Goal: Transaction & Acquisition: Purchase product/service

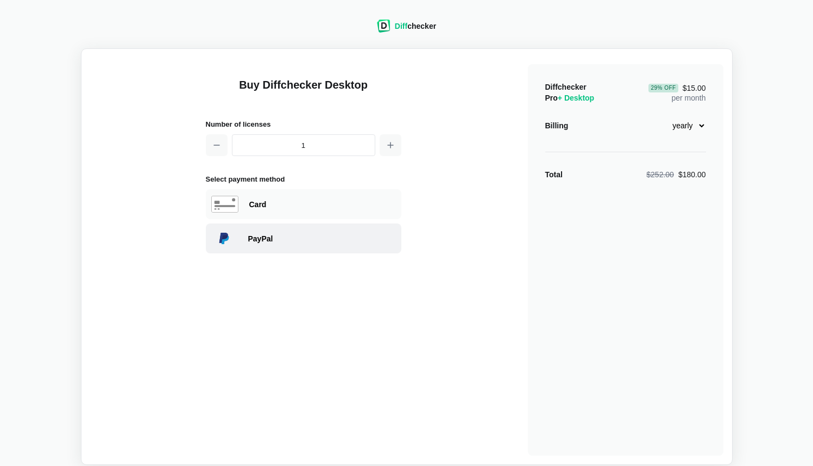
click at [276, 236] on div "PayPal" at bounding box center [322, 238] width 148 height 11
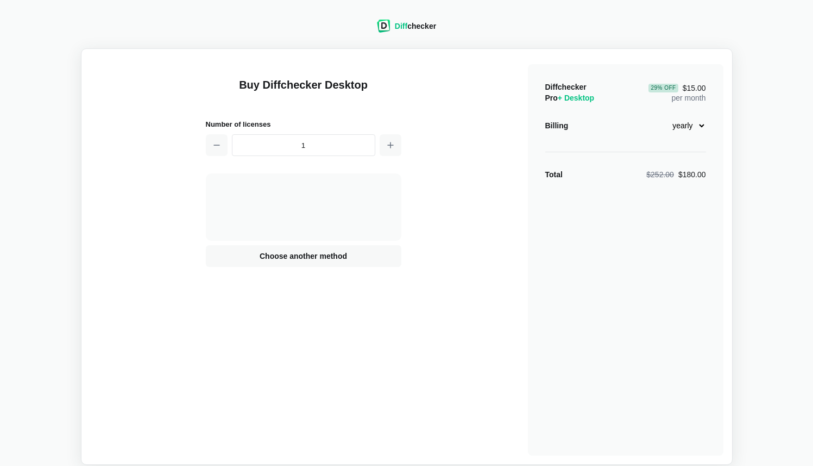
click at [700, 126] on select "monthly yearly" at bounding box center [683, 125] width 47 height 18
select select "desktop-monthly-21"
click at [660, 116] on select "monthly yearly" at bounding box center [683, 125] width 47 height 18
click at [305, 259] on span "Choose another method" at bounding box center [304, 256] width 92 height 11
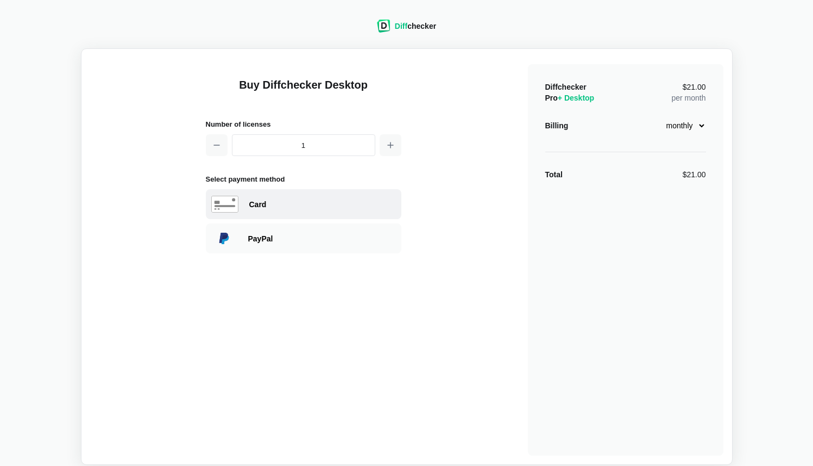
click at [251, 203] on div "Card" at bounding box center [322, 204] width 147 height 11
select select "[GEOGRAPHIC_DATA]"
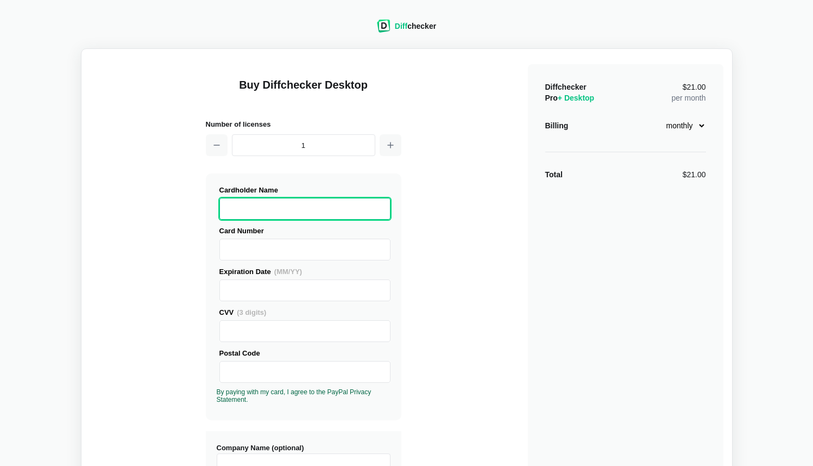
click at [184, 405] on div "Buy Diffchecker Desktop Number of licenses 1 Visa MasterCard Union Pay American…" at bounding box center [407, 415] width 634 height 714
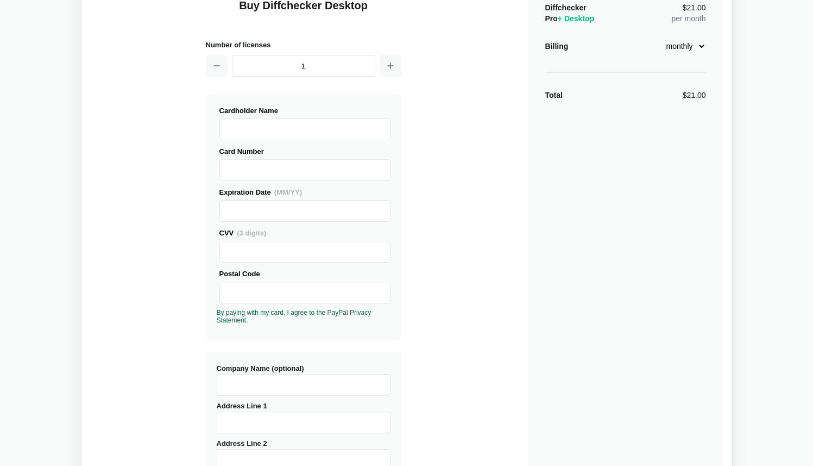
scroll to position [87, 0]
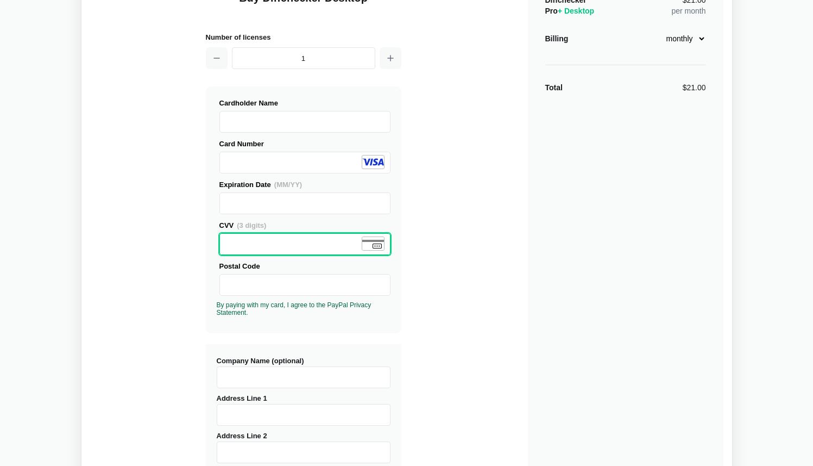
click at [414, 342] on div "Buy Diffchecker Desktop Number of licenses 1 Visa MasterCard Union Pay American…" at bounding box center [407, 328] width 634 height 714
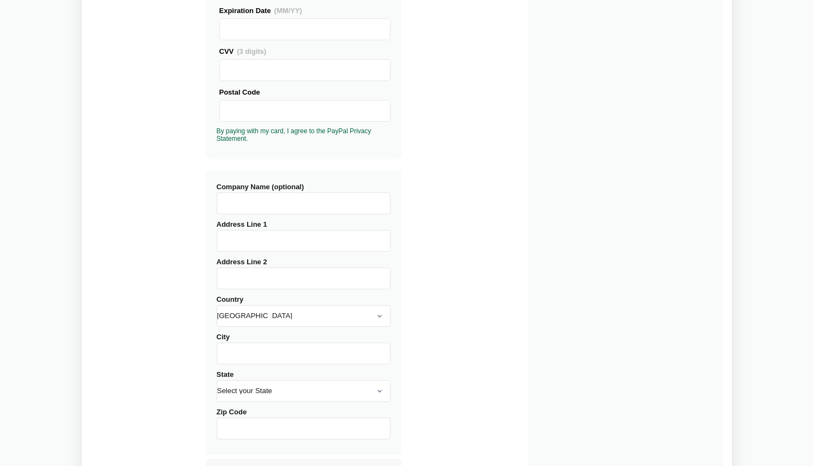
scroll to position [283, 0]
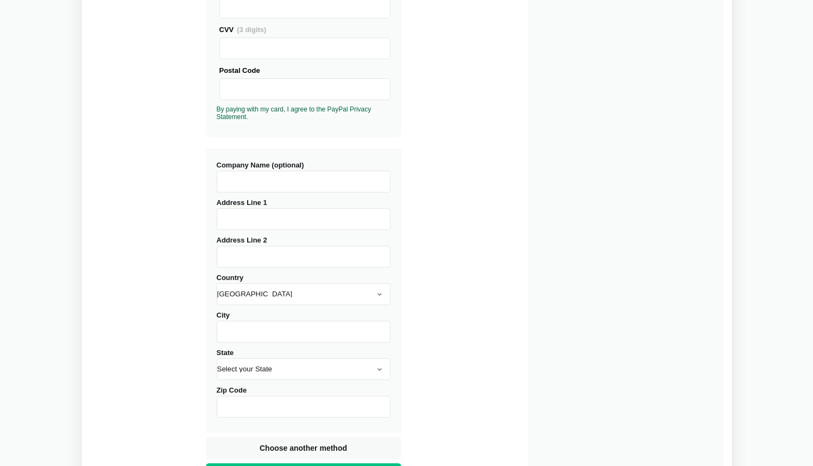
click at [254, 222] on input "Address Line 1" at bounding box center [304, 219] width 174 height 22
type input "1-7-406/1, [GEOGRAPHIC_DATA], [GEOGRAPHIC_DATA]"
click at [241, 258] on input "Address Line 2" at bounding box center [304, 257] width 174 height 22
type input "Hanamkonda"
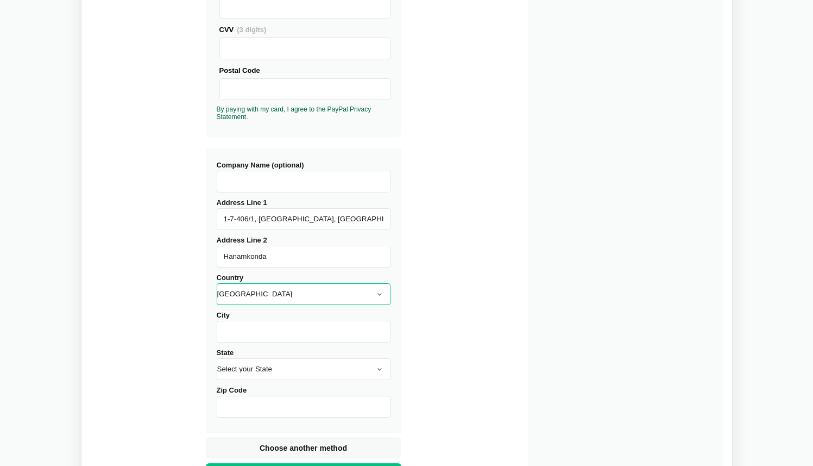
click at [264, 297] on select "[GEOGRAPHIC_DATA] [GEOGRAPHIC_DATA] [GEOGRAPHIC_DATA] [GEOGRAPHIC_DATA] [US_STA…" at bounding box center [304, 294] width 174 height 22
select select "[GEOGRAPHIC_DATA]"
click at [217, 283] on select "[GEOGRAPHIC_DATA] [GEOGRAPHIC_DATA] [GEOGRAPHIC_DATA] [GEOGRAPHIC_DATA] [US_STA…" at bounding box center [304, 294] width 174 height 22
click at [268, 334] on input "City" at bounding box center [304, 332] width 174 height 22
type input "Warangal"
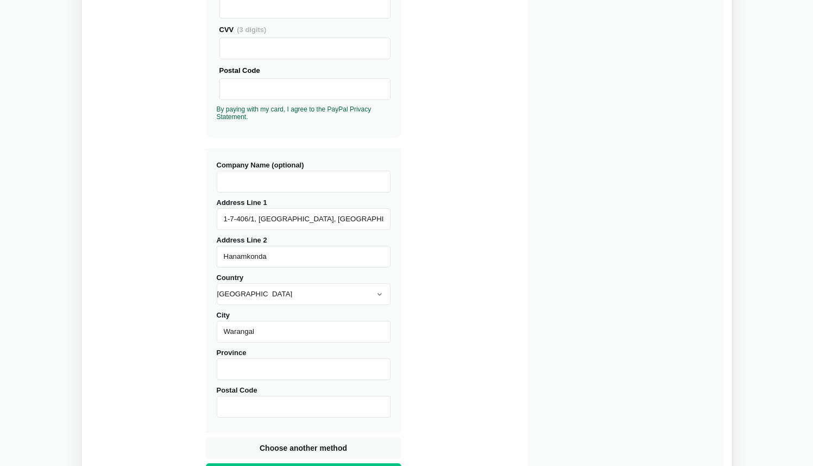
type input "Telangana"
click at [457, 362] on div "Buy Diffchecker Desktop Number of licenses 1 Visa MasterCard Union Pay American…" at bounding box center [407, 132] width 634 height 714
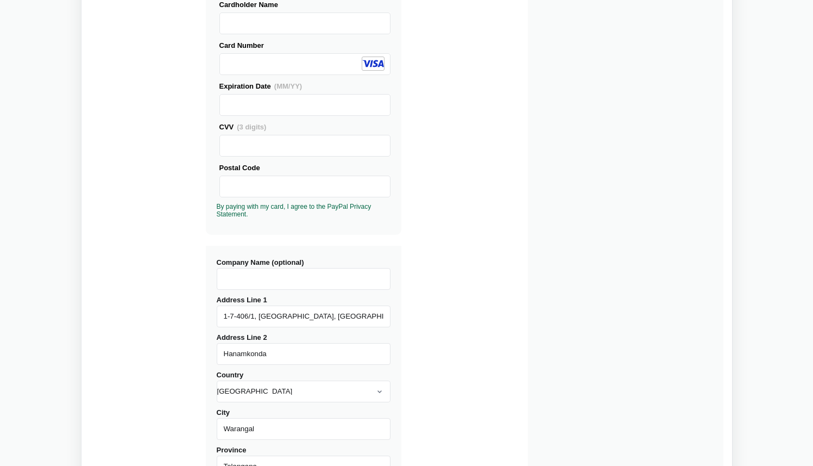
scroll to position [174, 0]
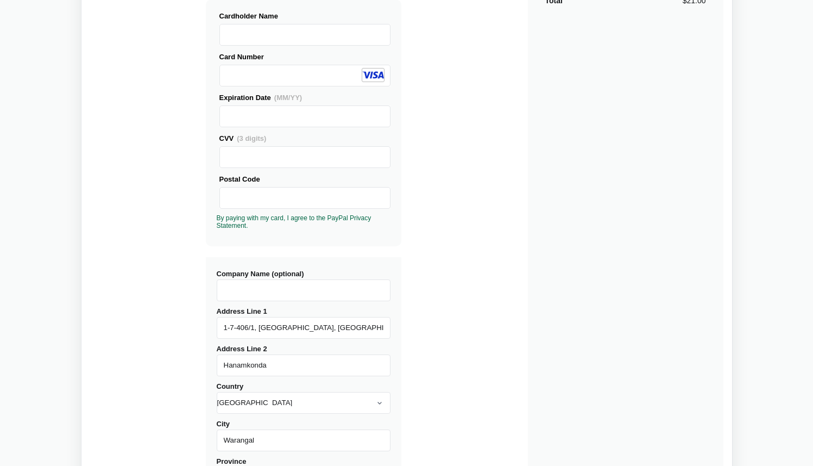
click at [587, 348] on div "Diffchecker Pro + Desktop $21.00 per month Billing monthly yearly Total $21.00" at bounding box center [626, 243] width 196 height 707
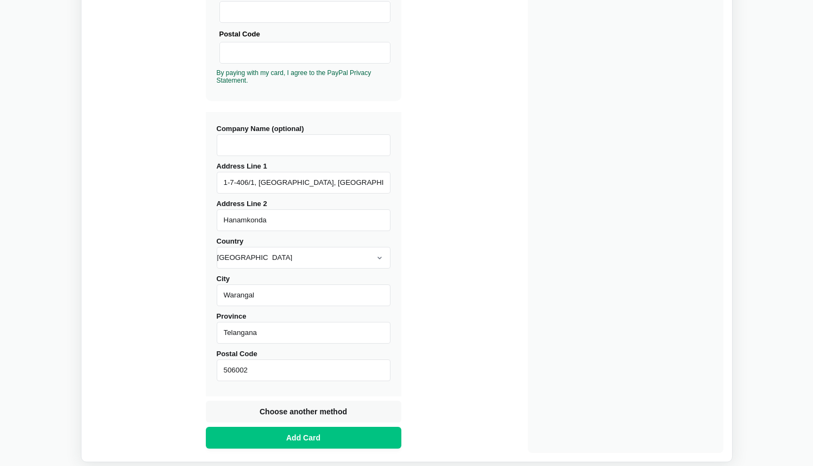
scroll to position [348, 0]
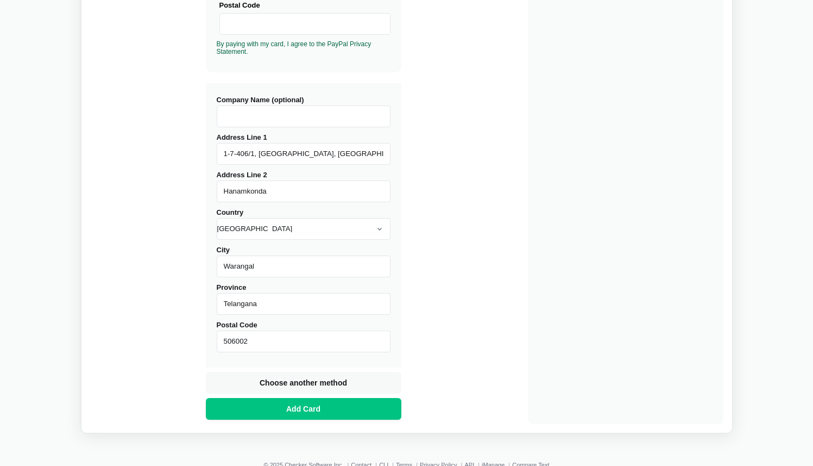
click at [265, 340] on input "506002" at bounding box center [304, 341] width 174 height 22
type input "506001"
click at [516, 342] on div "Buy Diffchecker Desktop Number of licenses 1 Visa MasterCard Union Pay American…" at bounding box center [407, 67] width 634 height 714
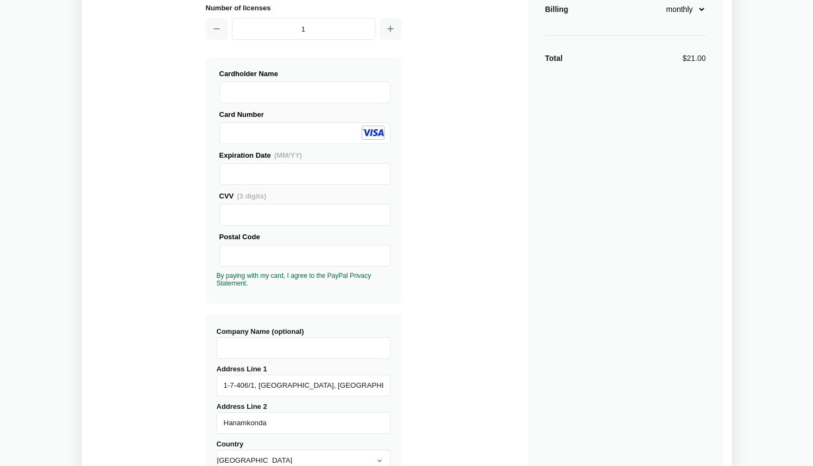
scroll to position [87, 0]
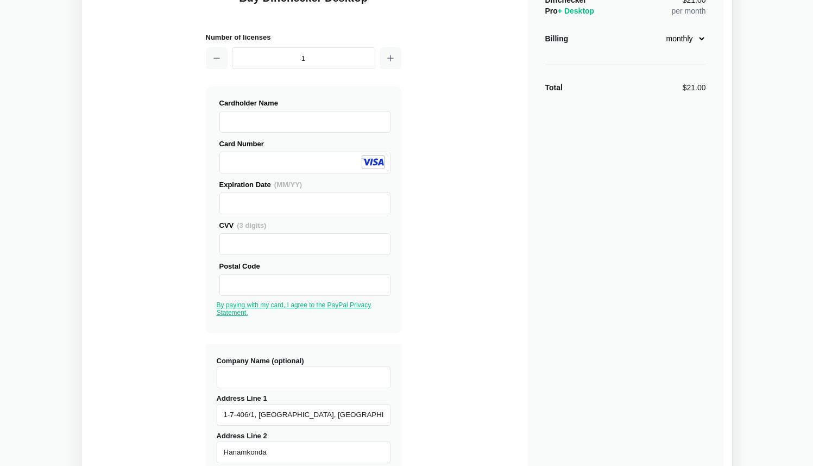
click at [236, 304] on link "By paying with my card, I agree to the PayPal Privacy Statement." at bounding box center [294, 308] width 155 height 15
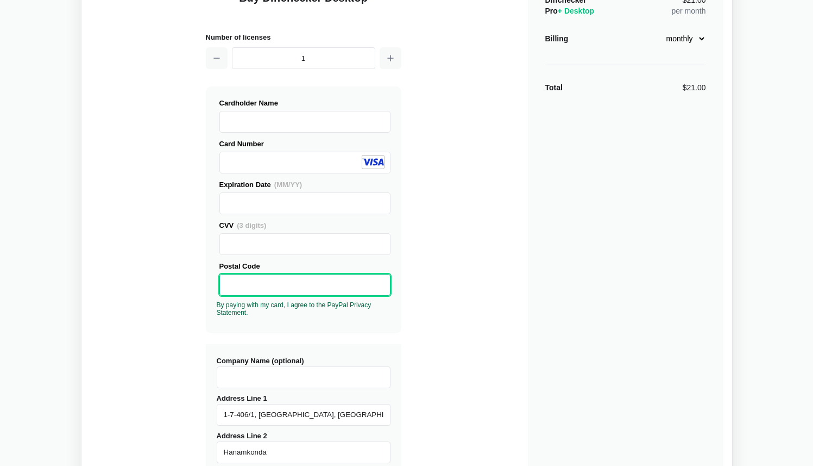
click at [451, 342] on div "Buy Diffchecker Desktop Number of licenses 1 Visa MasterCard Union Pay American…" at bounding box center [407, 328] width 634 height 714
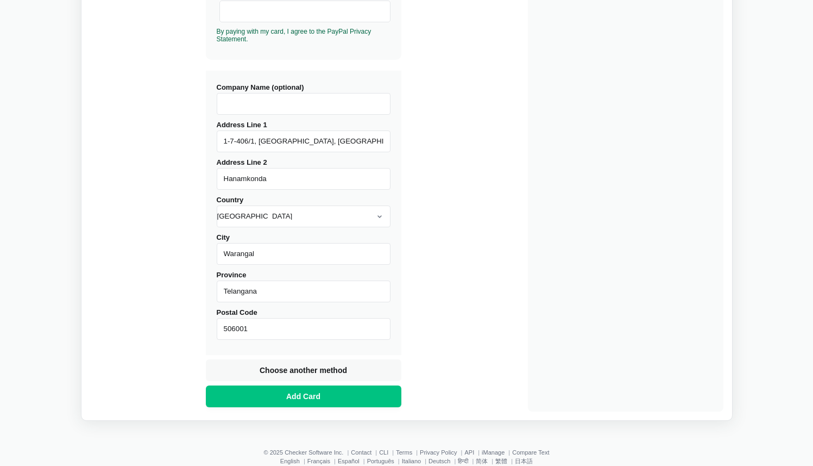
scroll to position [383, 0]
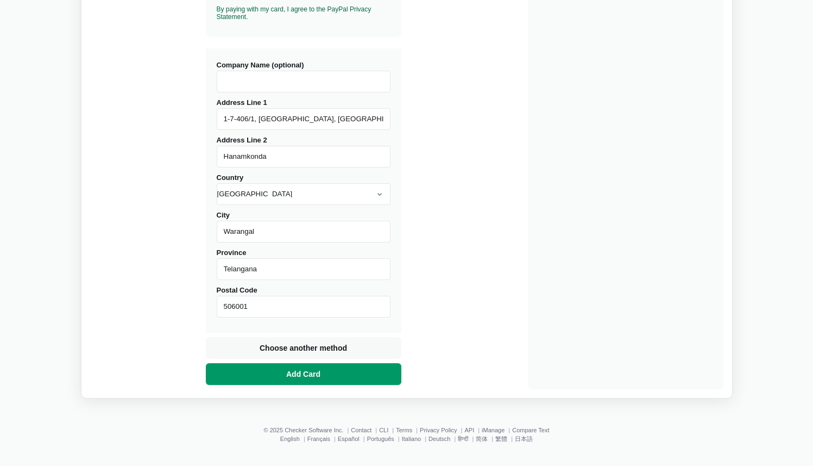
click at [318, 377] on span "Add Card" at bounding box center [303, 373] width 39 height 11
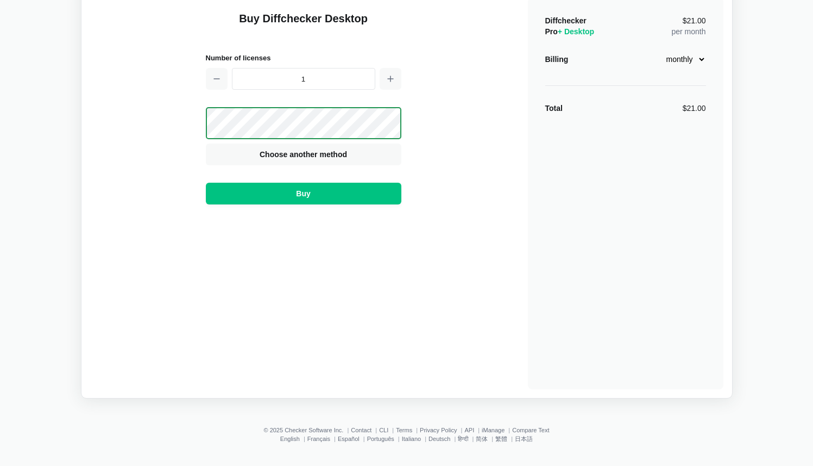
click at [702, 60] on select "monthly yearly" at bounding box center [683, 59] width 47 height 18
click at [660, 50] on select "monthly yearly" at bounding box center [683, 59] width 47 height 18
click at [518, 209] on div "Buy Diffchecker Desktop Number of licenses 1 Visa MasterCard Union Pay American…" at bounding box center [407, 190] width 634 height 398
click at [365, 195] on button "Buy" at bounding box center [304, 194] width 196 height 22
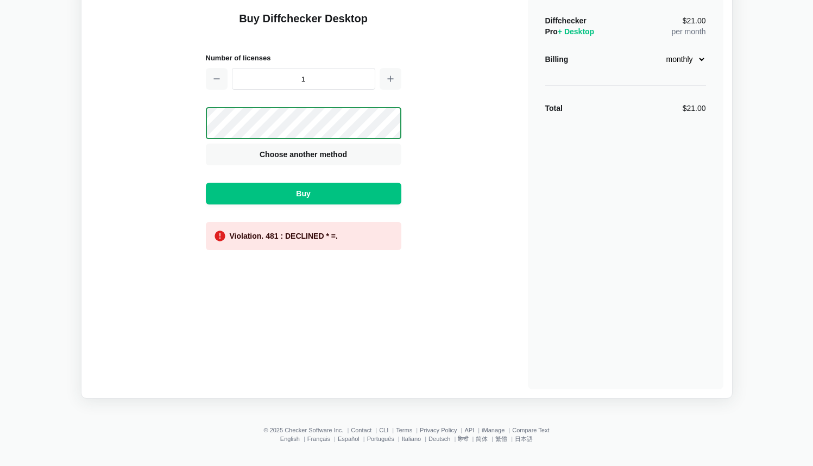
click at [312, 236] on div "Violation. 481 : DECLINED * =." at bounding box center [284, 235] width 108 height 11
